Goal: Check status: Check status

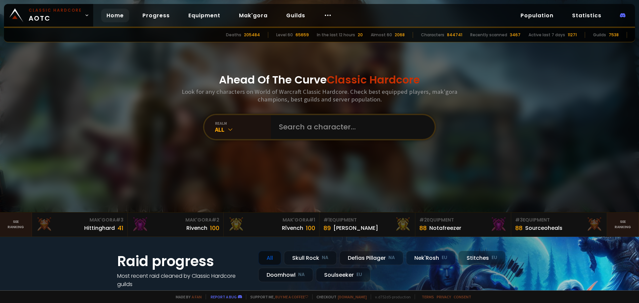
click at [279, 131] on input "text" at bounding box center [351, 127] width 152 height 24
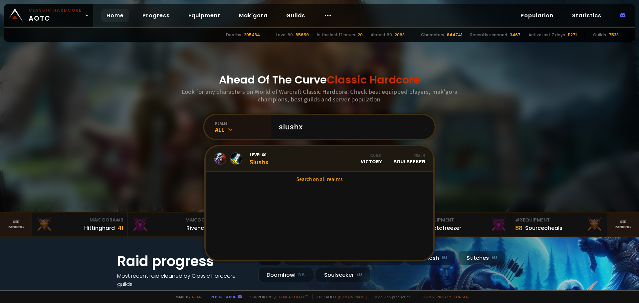
type input "slushx"
click at [264, 167] on link "Level 60 Slushx Guild Victory Realm Soulseeker" at bounding box center [320, 158] width 228 height 25
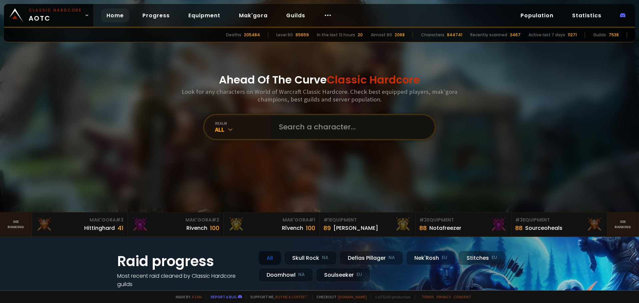
click at [277, 134] on input "text" at bounding box center [351, 127] width 152 height 24
type input "slush"
